Goal: Understand process/instructions

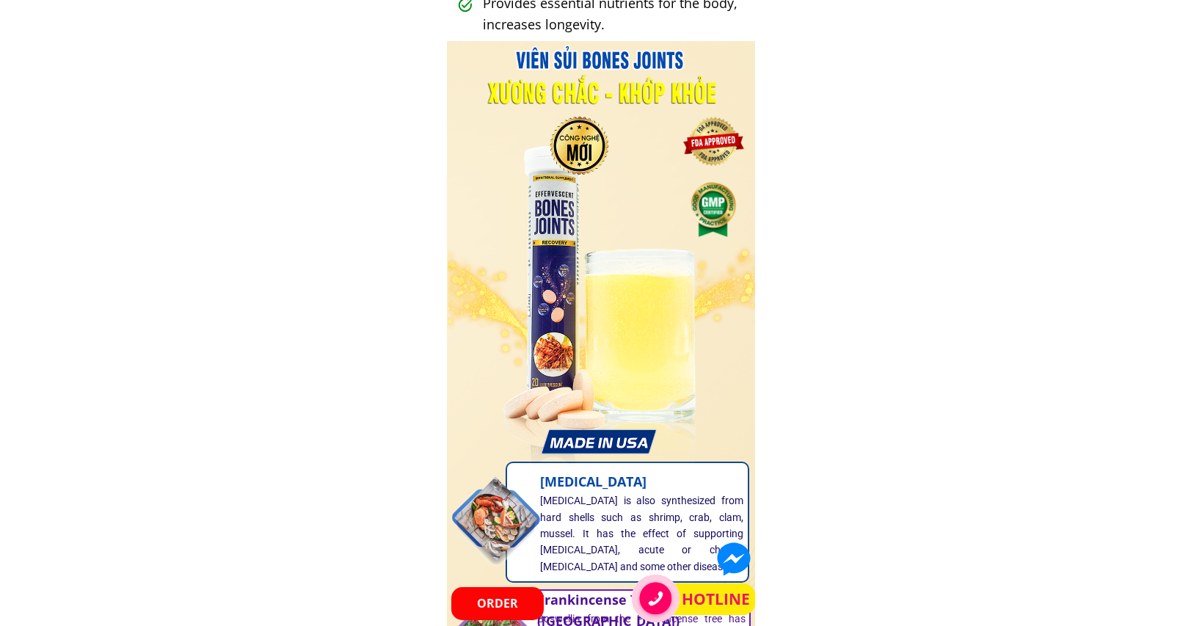
scroll to position [954, 0]
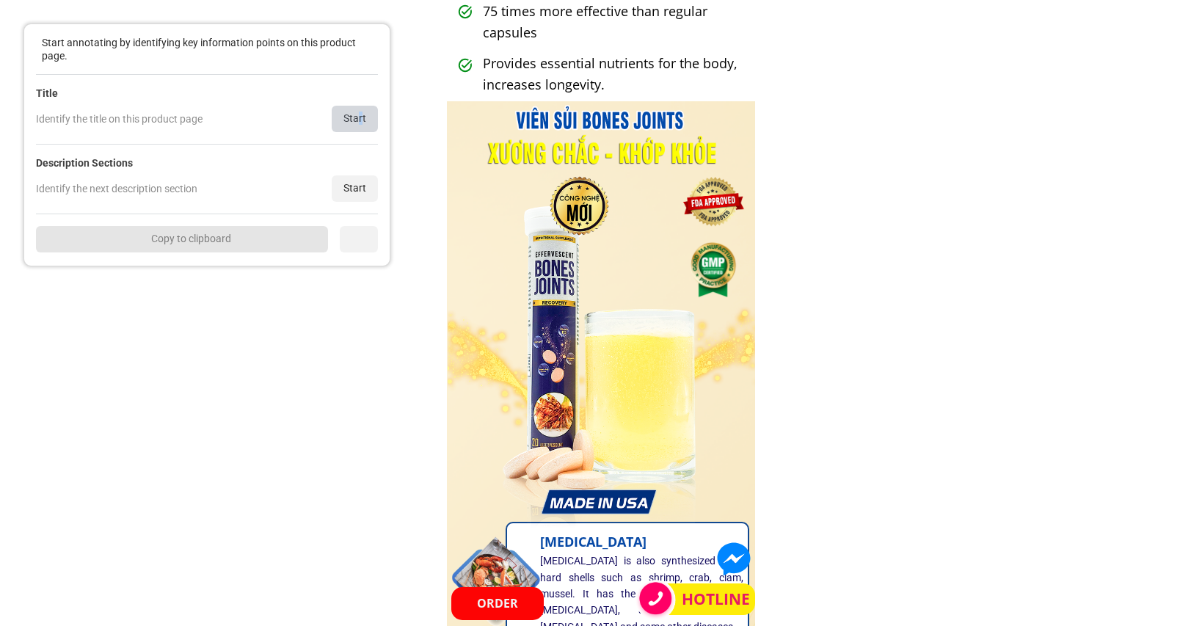
drag, startPoint x: 359, startPoint y: 111, endPoint x: 349, endPoint y: 131, distance: 23.0
click at [359, 111] on div "Start" at bounding box center [355, 119] width 46 height 26
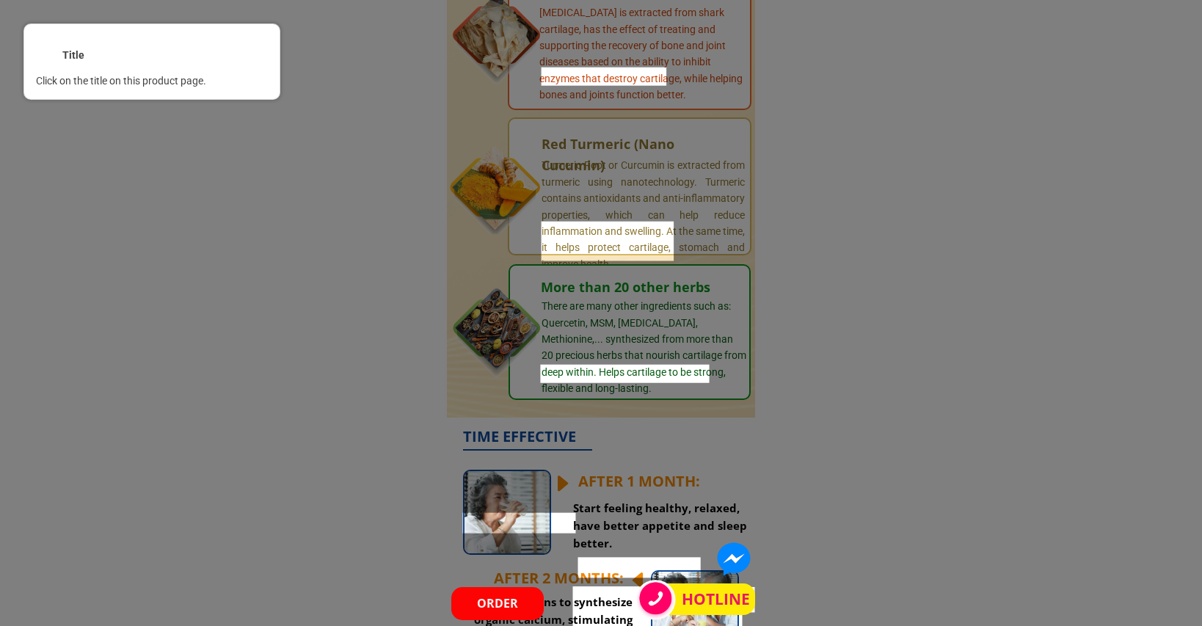
scroll to position [1760, 0]
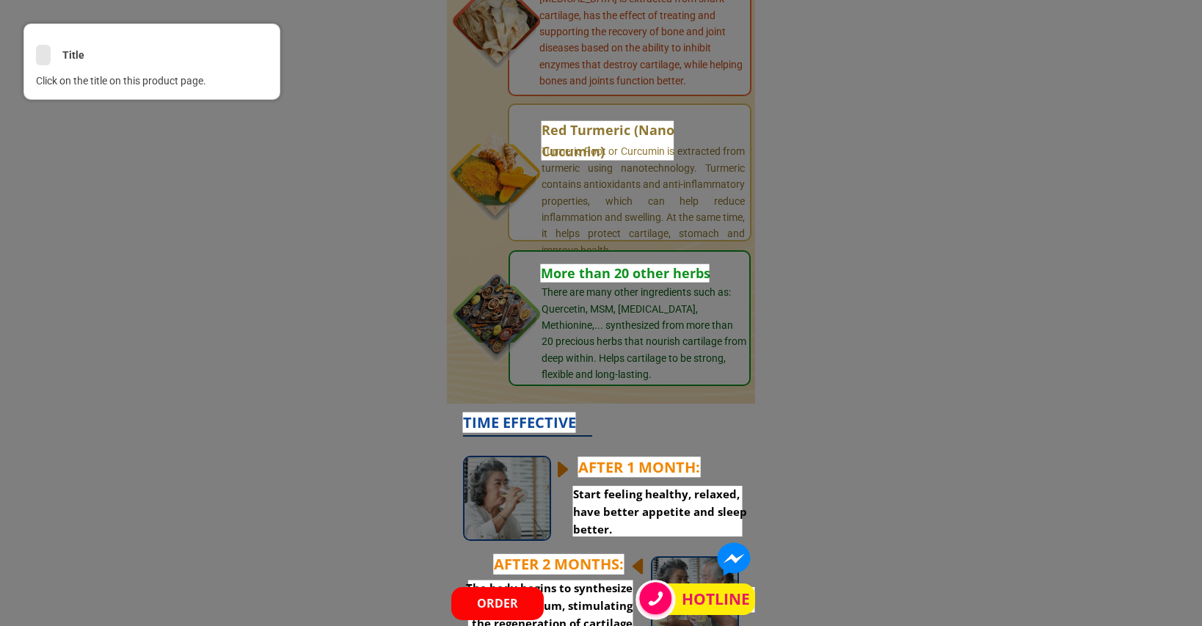
drag, startPoint x: 36, startPoint y: 62, endPoint x: 260, endPoint y: 143, distance: 238.1
click at [35, 62] on div "Title Click on the title on this product page." at bounding box center [151, 61] width 257 height 76
click at [48, 55] on div "<" at bounding box center [43, 56] width 15 height 15
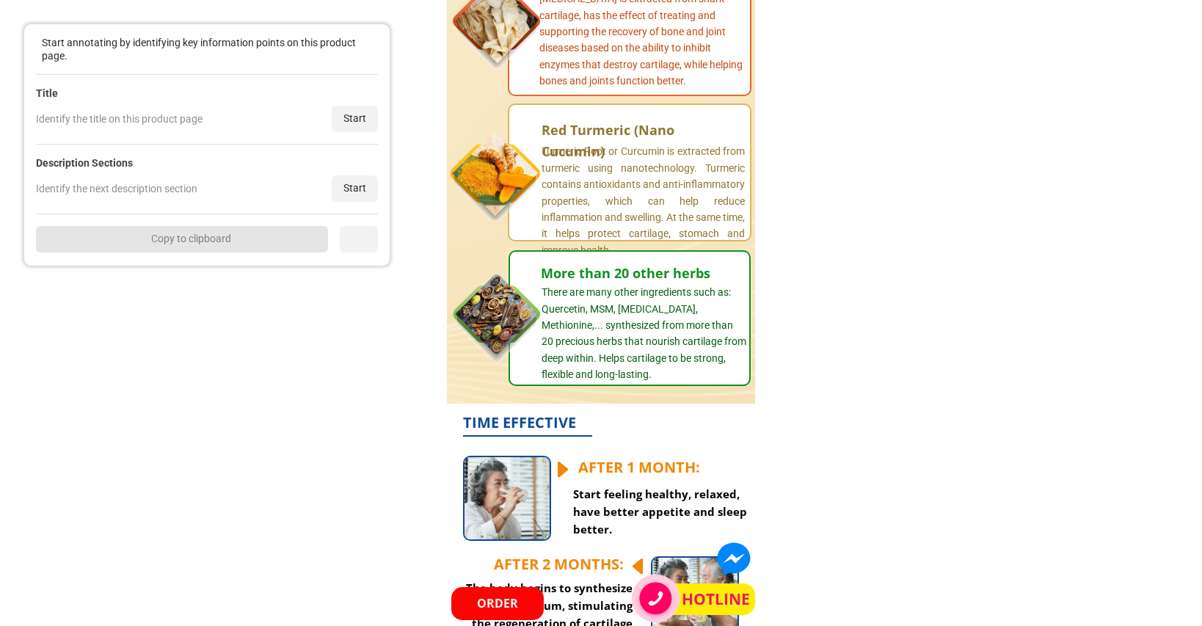
click at [359, 188] on div "Start" at bounding box center [355, 188] width 46 height 26
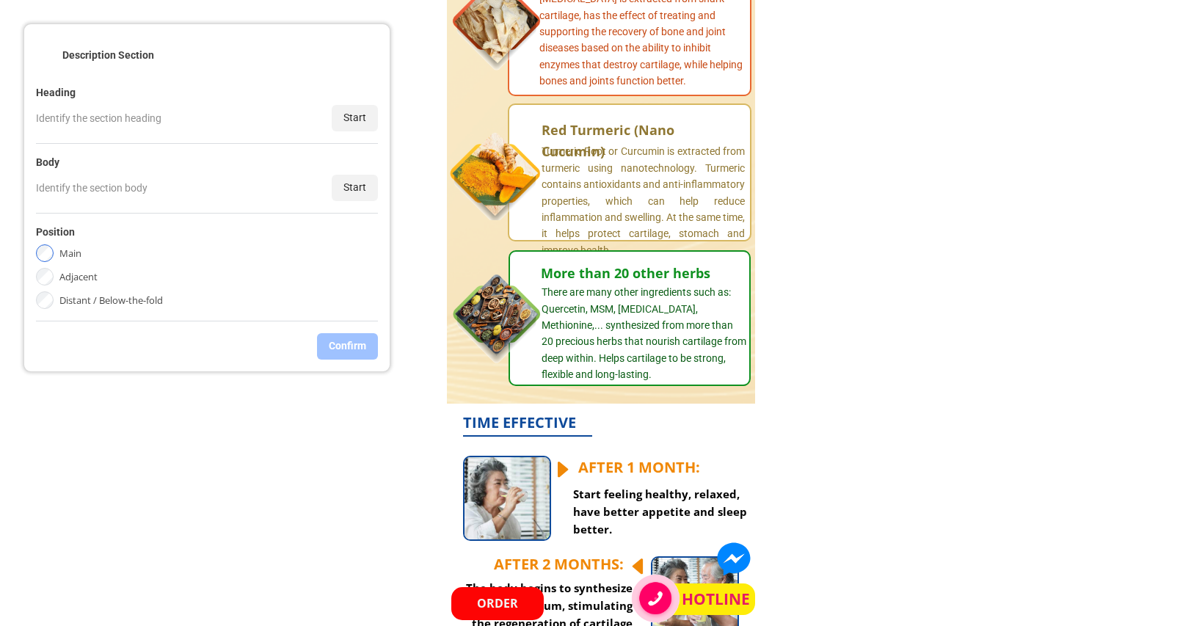
click at [357, 176] on div "Start" at bounding box center [355, 188] width 46 height 26
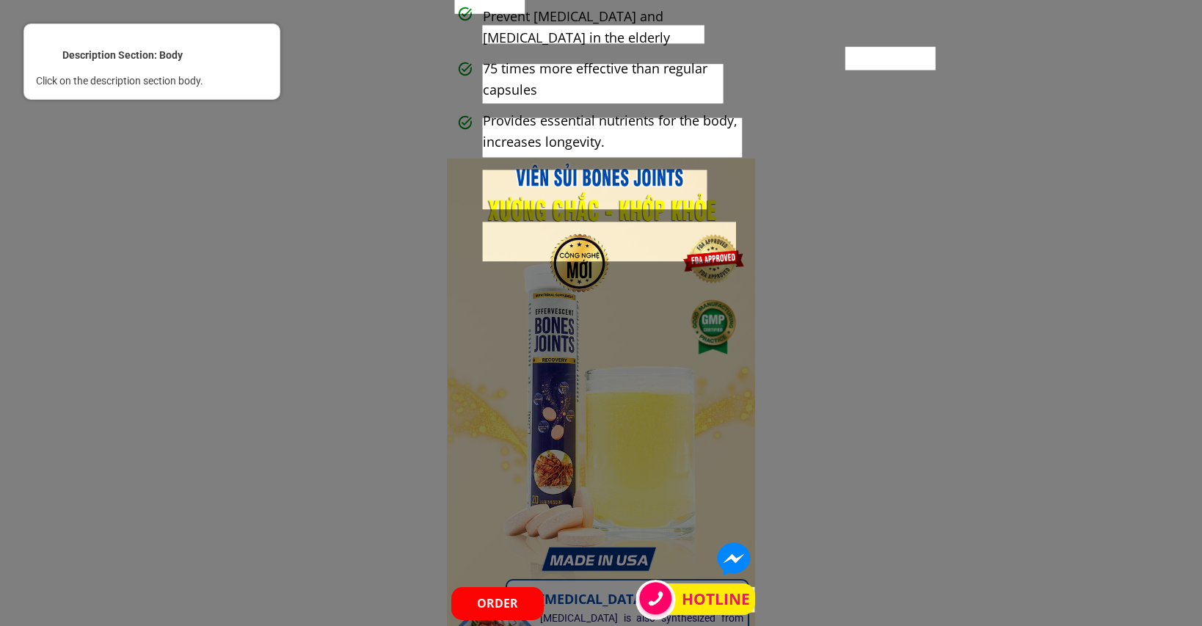
scroll to position [660, 0]
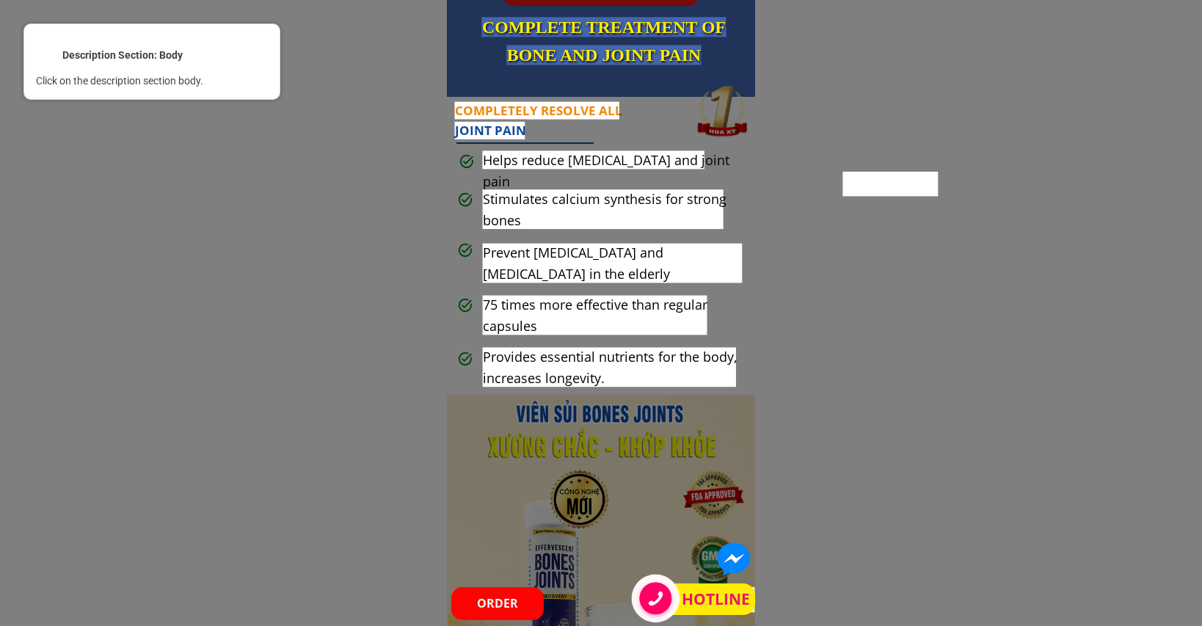
click at [783, 425] on div at bounding box center [601, 313] width 1202 height 626
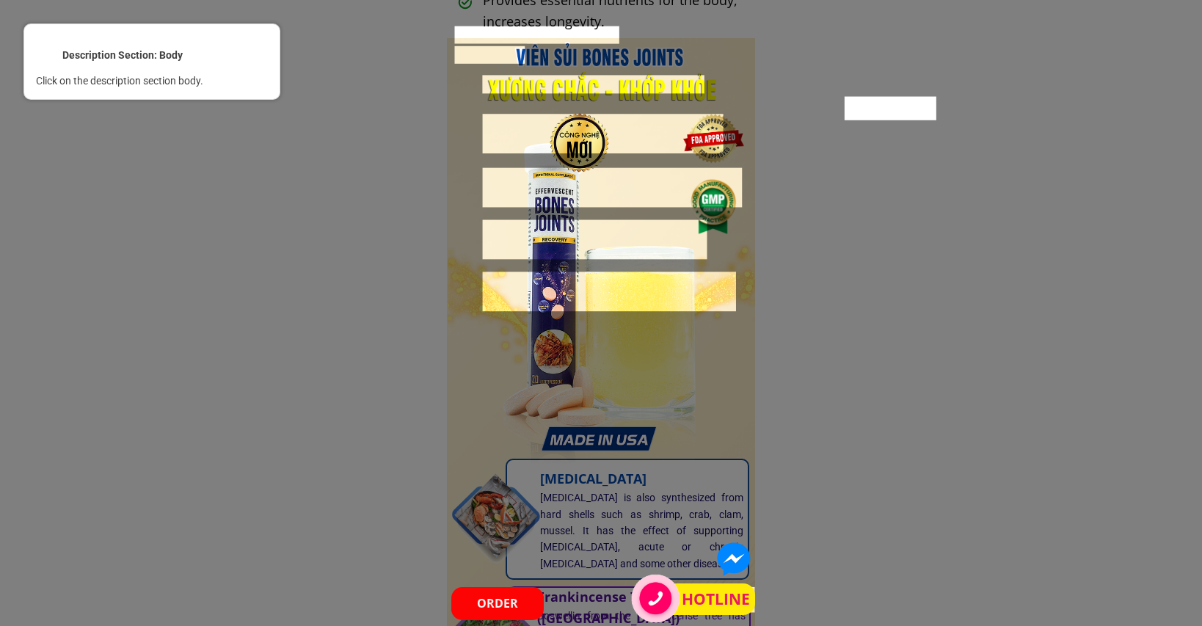
scroll to position [734, 0]
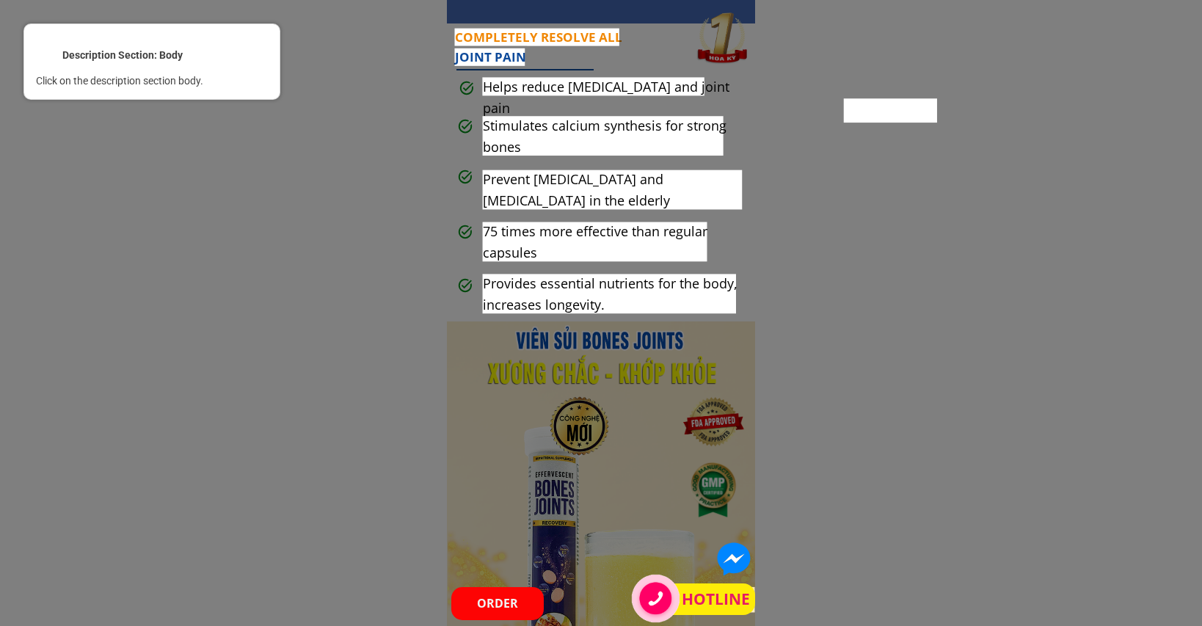
drag, startPoint x: 687, startPoint y: 417, endPoint x: 679, endPoint y: 393, distance: 25.1
click at [686, 416] on div at bounding box center [601, 313] width 1202 height 626
click at [675, 367] on div at bounding box center [601, 313] width 1202 height 626
click at [42, 62] on div "<" at bounding box center [43, 56] width 15 height 15
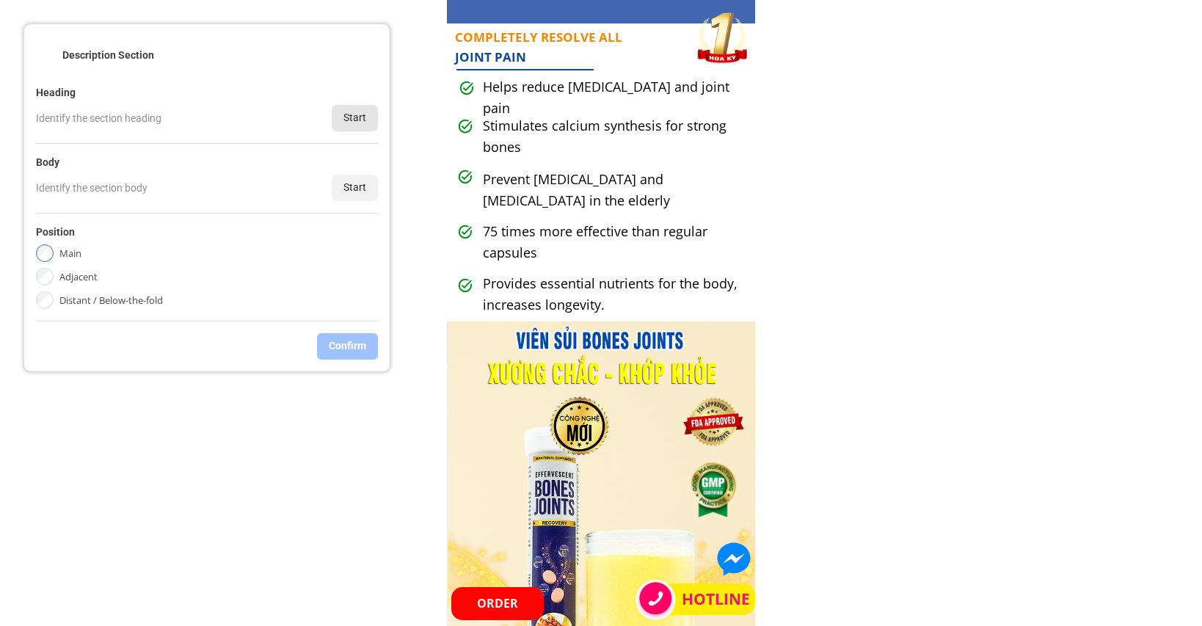
click at [359, 123] on div "Start" at bounding box center [355, 118] width 46 height 26
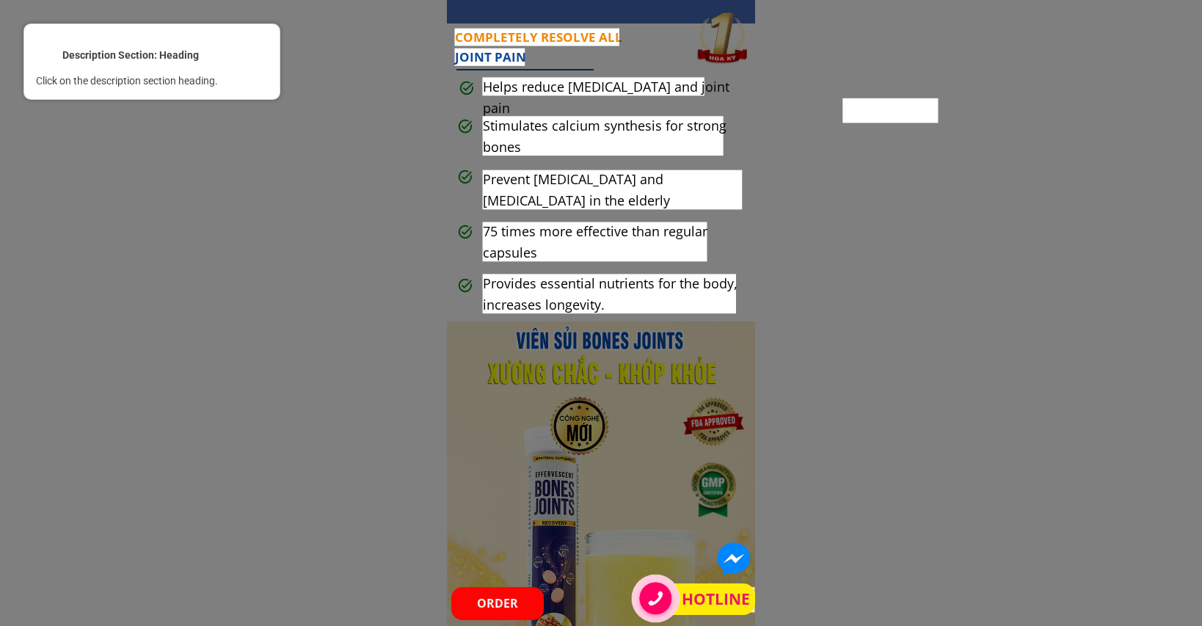
click at [35, 54] on div "Description Section: Heading Click on the description section heading." at bounding box center [151, 61] width 257 height 76
click at [53, 55] on div "Description Section: Heading" at bounding box center [152, 55] width 232 height 21
click at [48, 49] on div "<" at bounding box center [43, 56] width 15 height 15
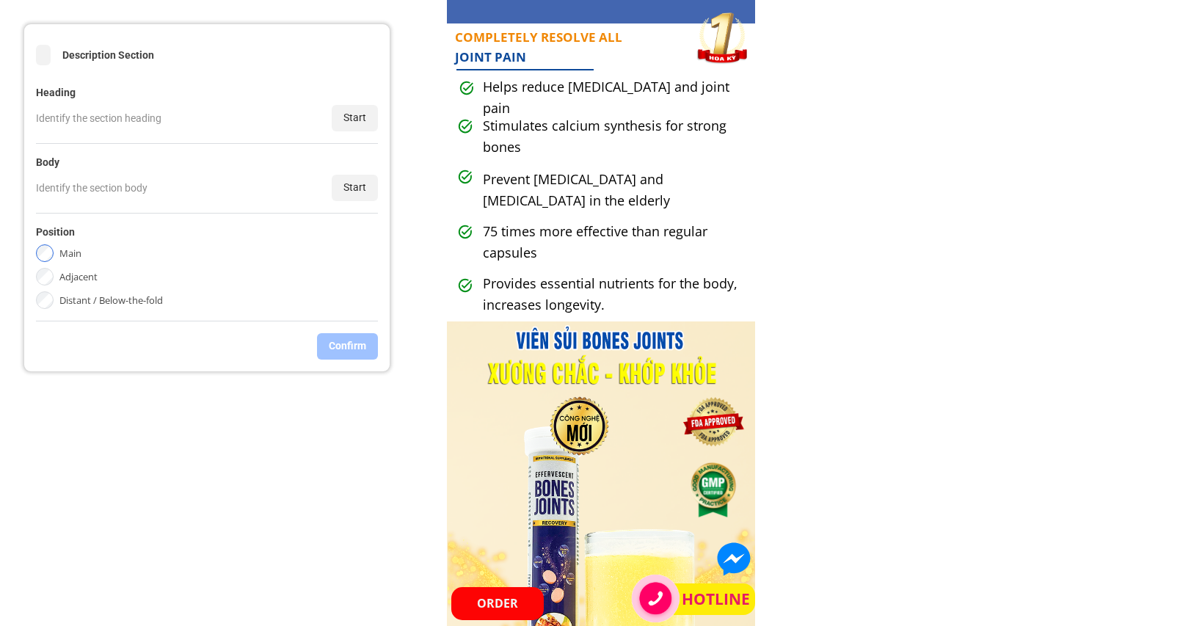
click at [41, 59] on div "<" at bounding box center [43, 56] width 15 height 15
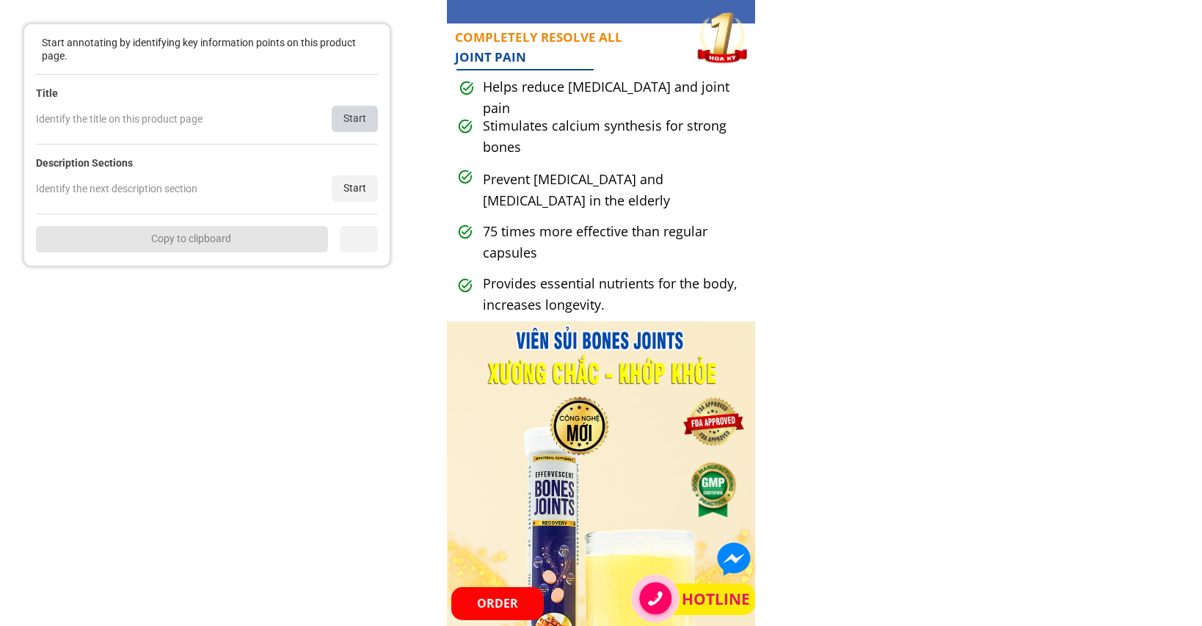
click at [343, 119] on div "Start" at bounding box center [355, 119] width 46 height 26
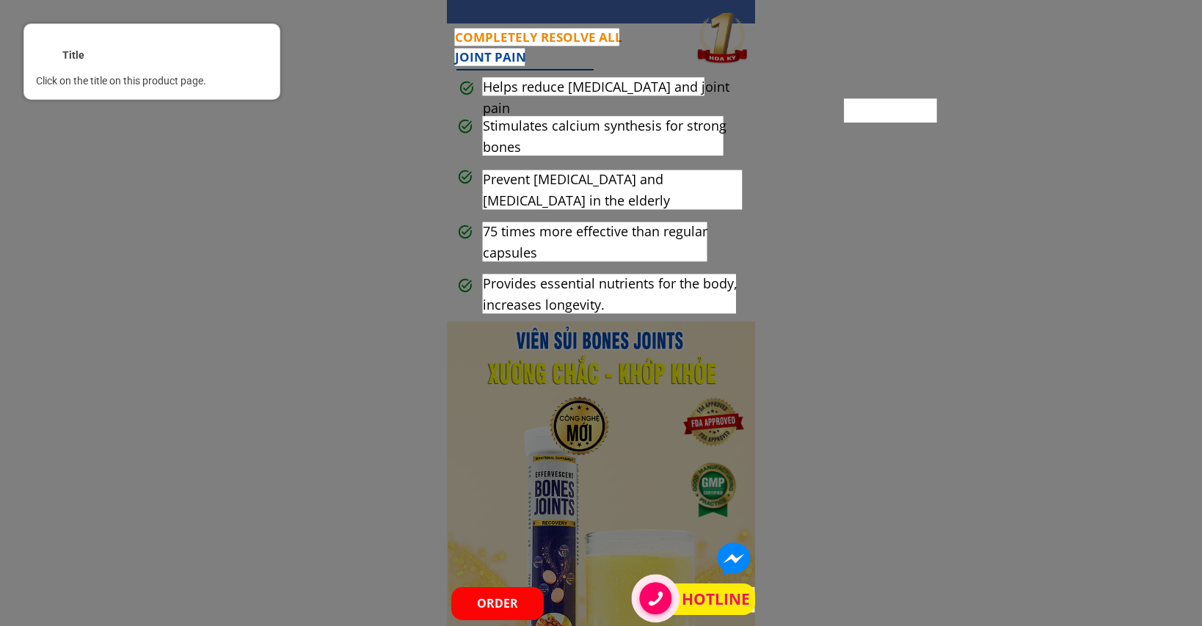
click at [700, 345] on div at bounding box center [601, 313] width 1202 height 626
